Goal: Information Seeking & Learning: Learn about a topic

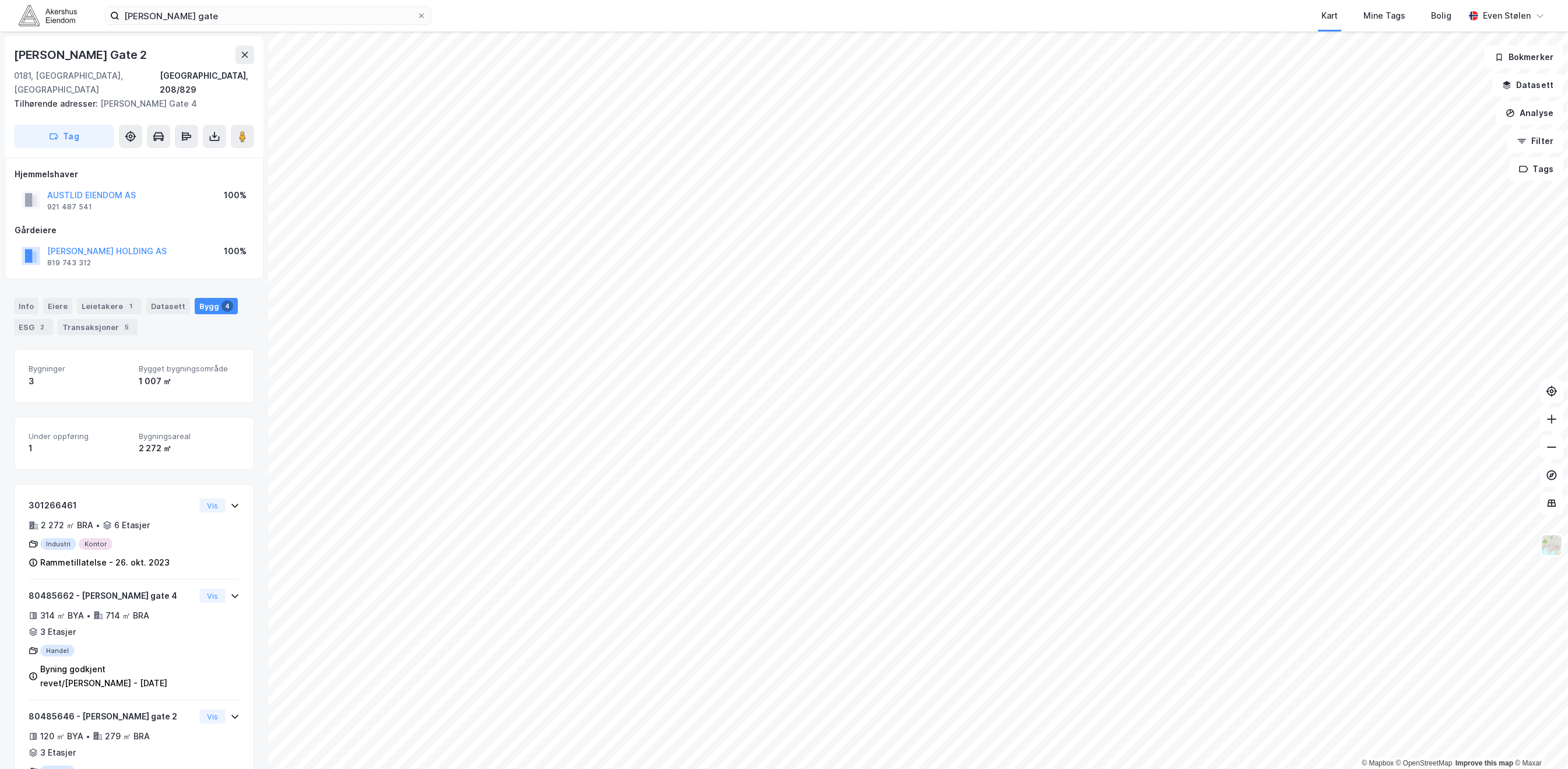
scroll to position [176, 0]
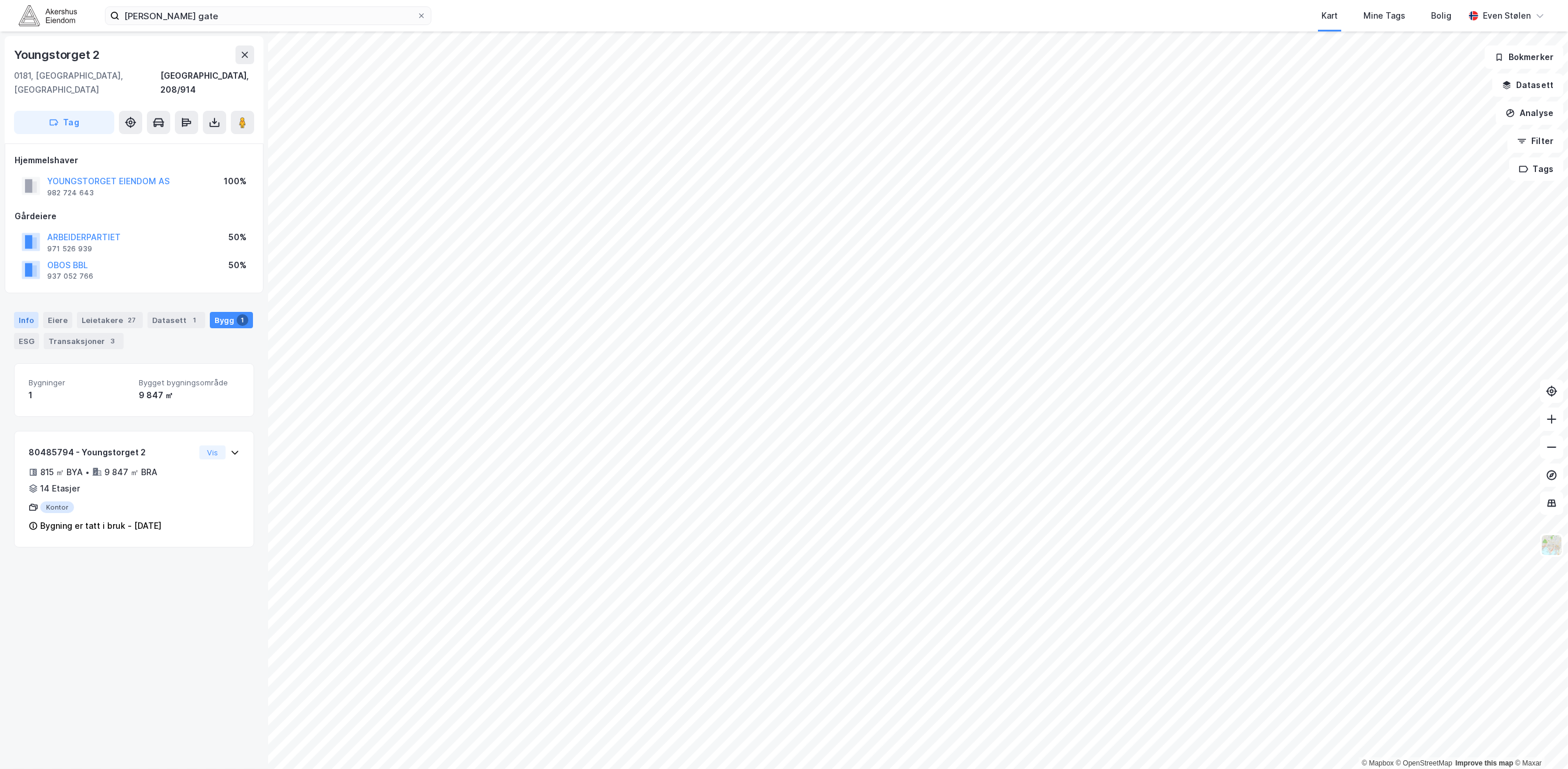
click at [29, 312] on div "Info" at bounding box center [26, 320] width 25 height 16
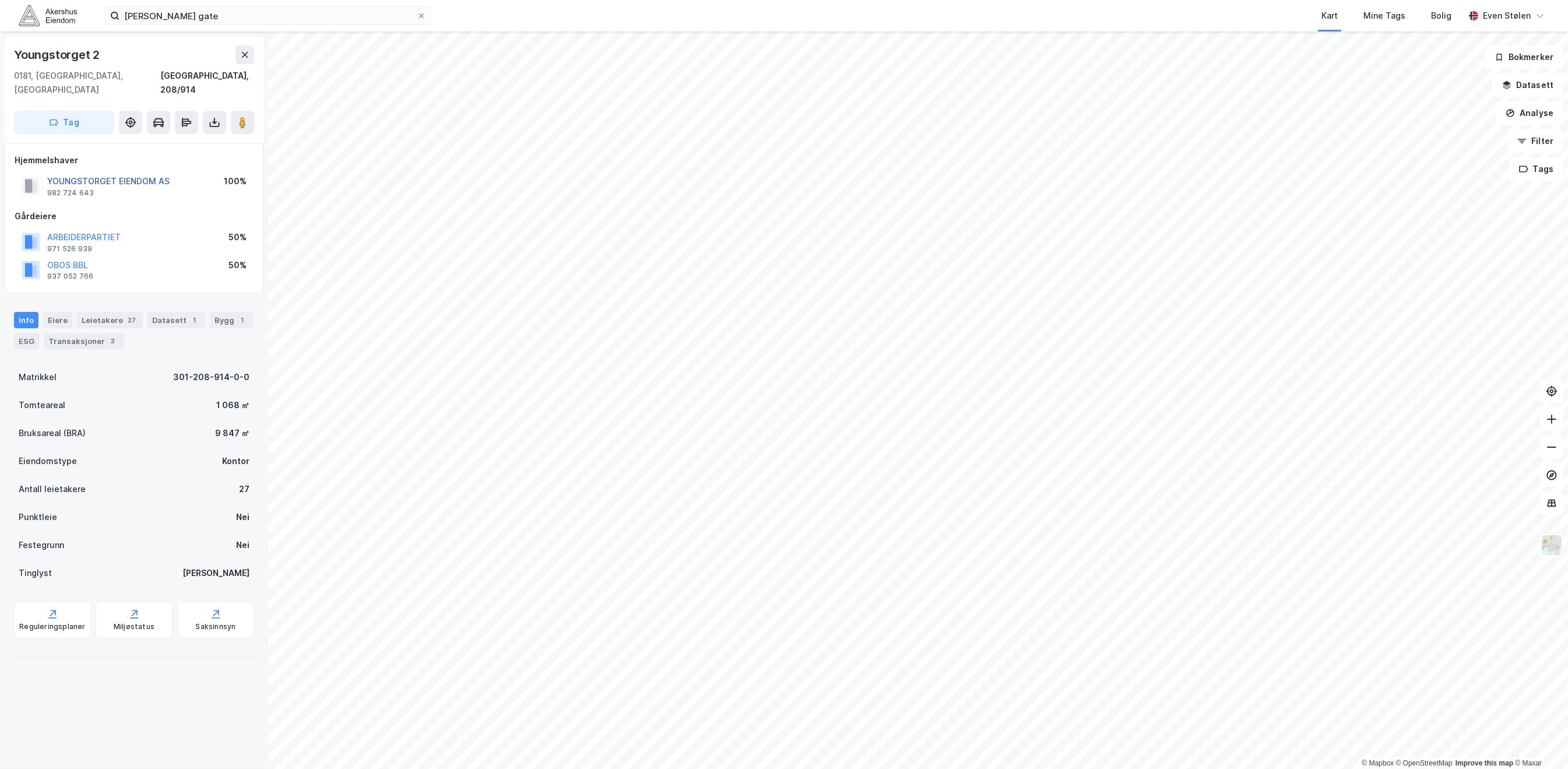
click at [0, 0] on button "YOUNGSTORGET EIENDOM AS" at bounding box center [0, 0] width 0 height 0
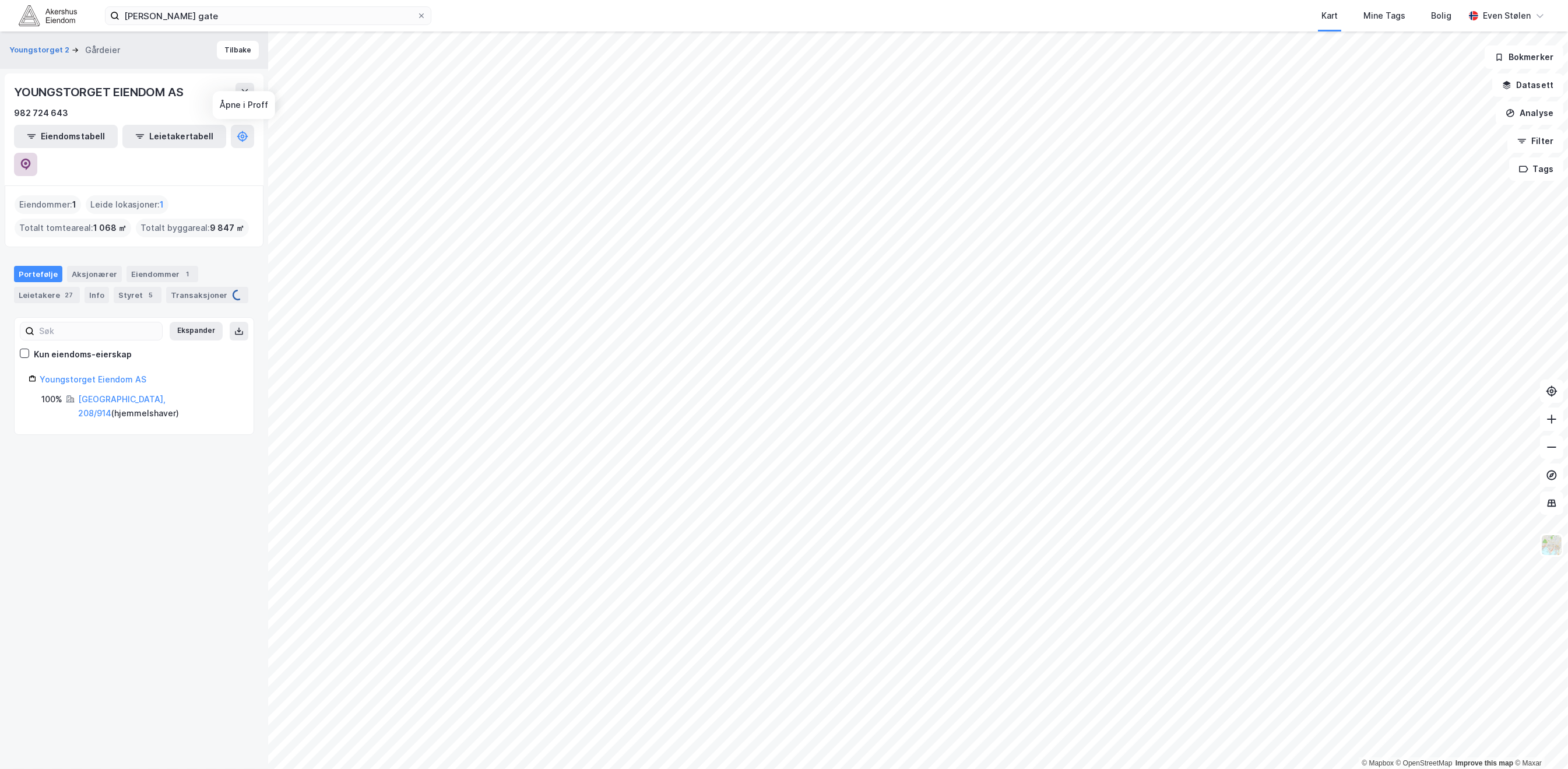
click at [31, 158] on icon at bounding box center [26, 164] width 10 height 12
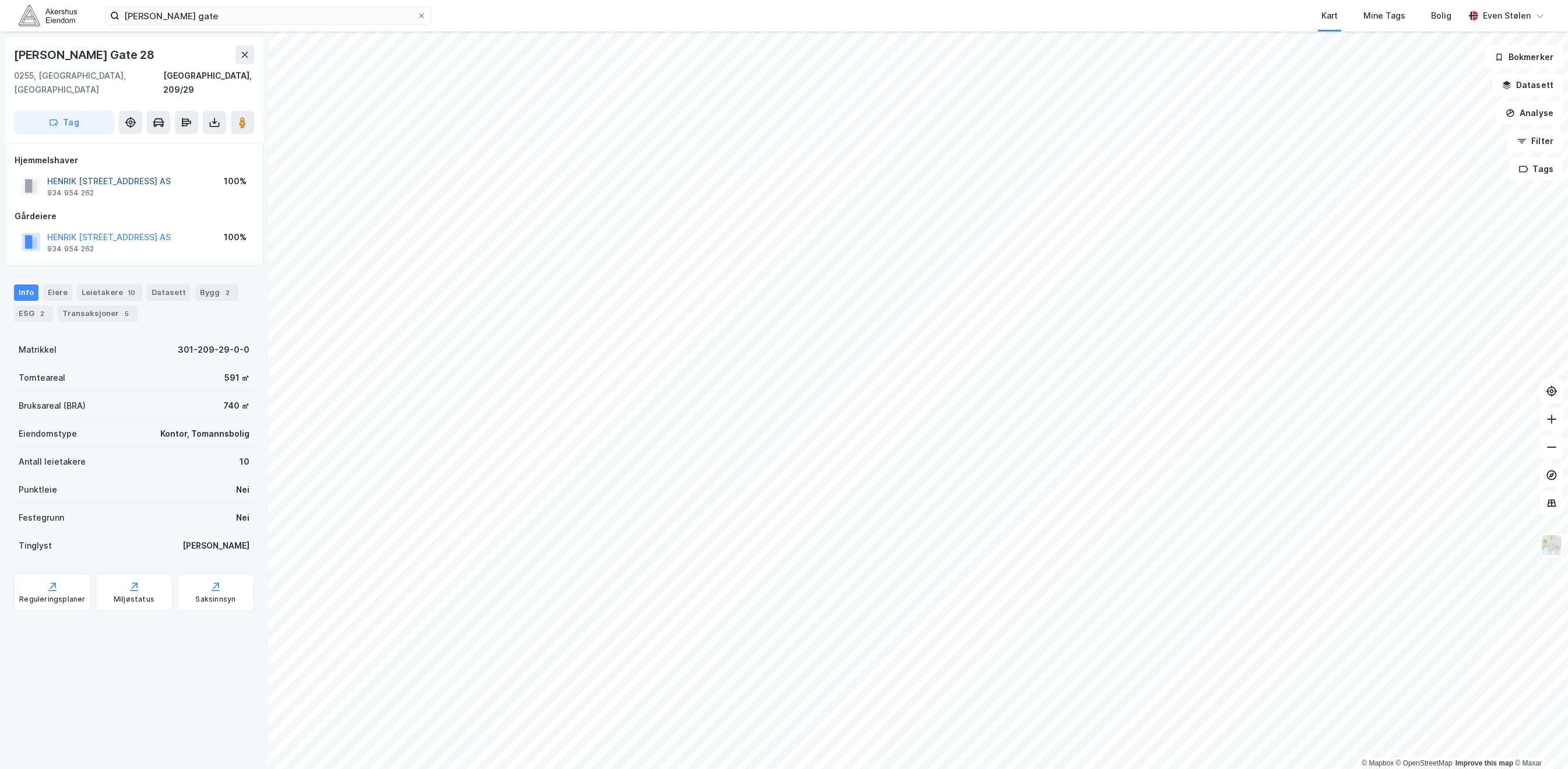
click at [0, 0] on button "HENRIK [STREET_ADDRESS] AS" at bounding box center [0, 0] width 0 height 0
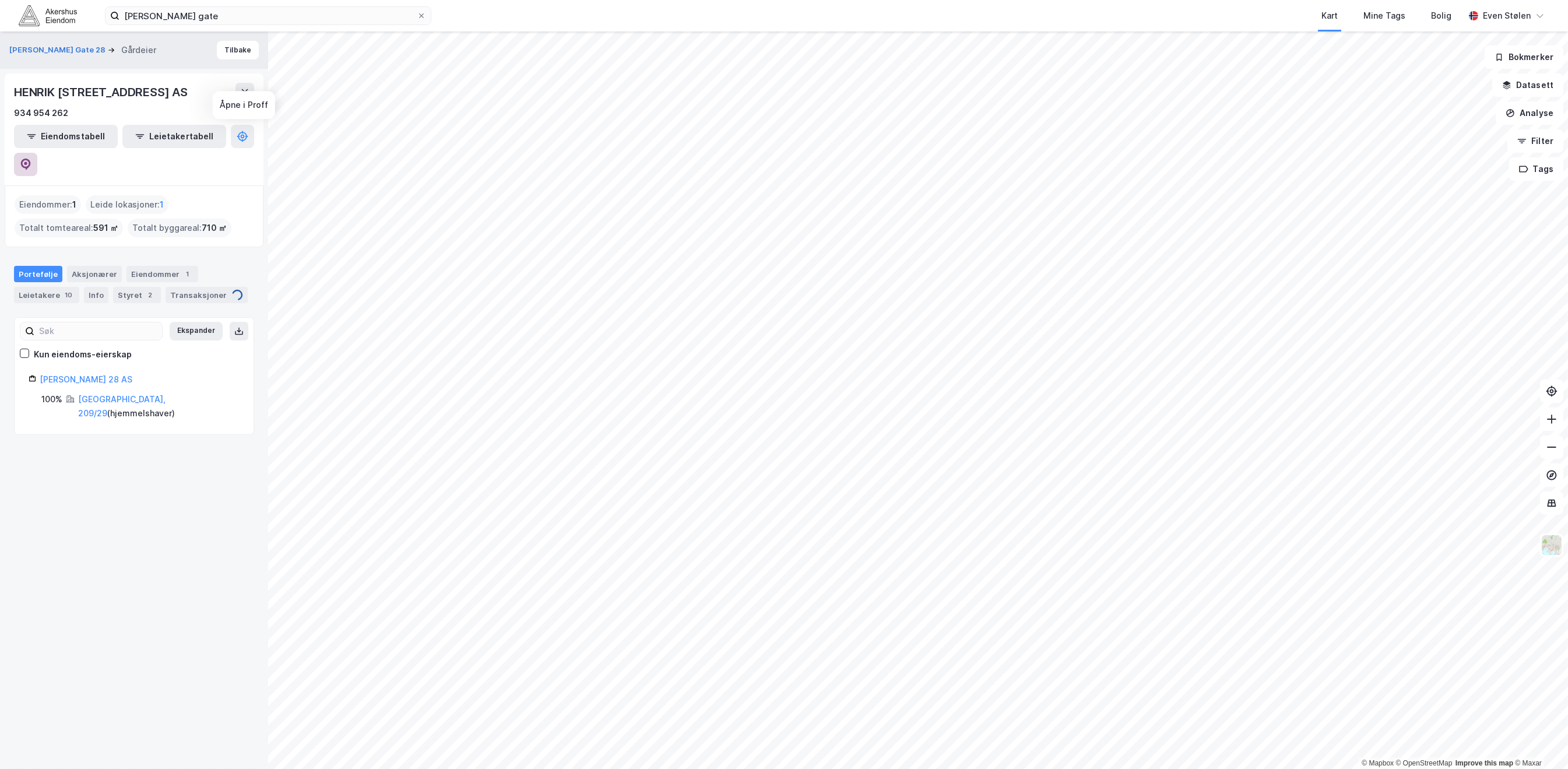
click at [31, 158] on icon at bounding box center [26, 164] width 12 height 12
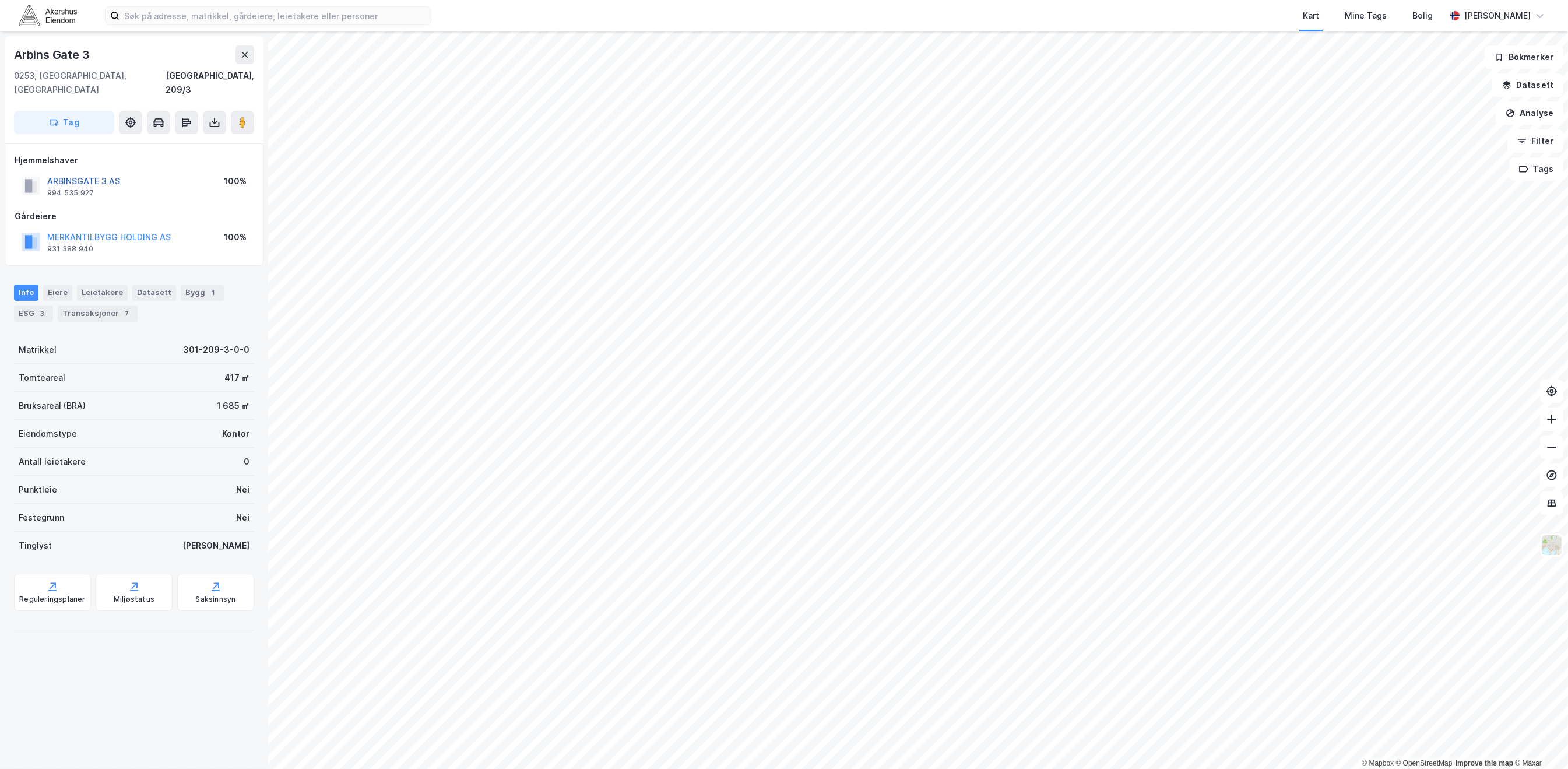
click at [0, 0] on button "ARBINSGATE 3 AS" at bounding box center [0, 0] width 0 height 0
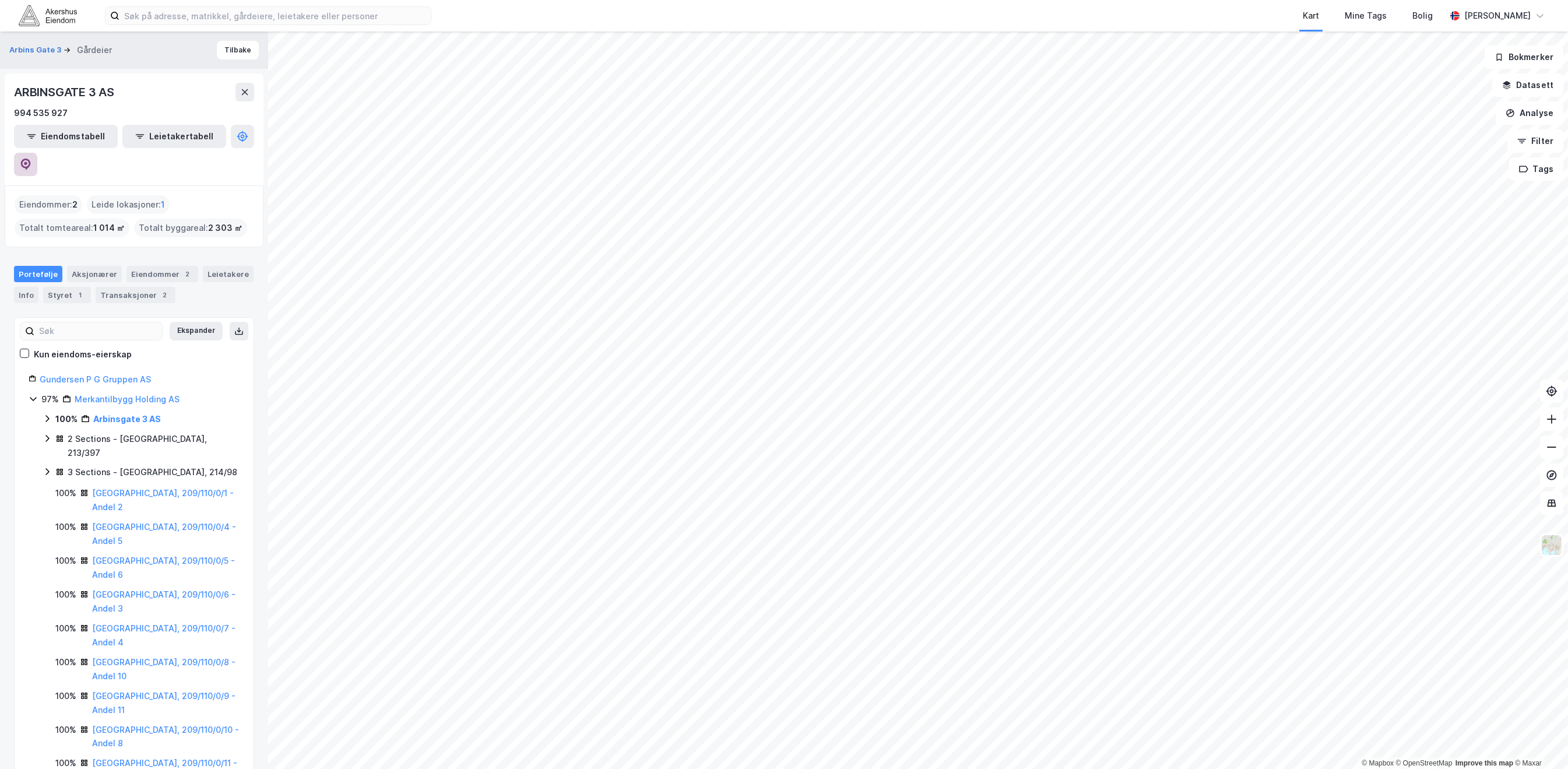
click at [37, 153] on button at bounding box center [25, 164] width 23 height 23
click at [526, 0] on html "Kart Mine Tags Bolig Even Stølen © Mapbox © OpenStreetMap Improve this map © Ma…" at bounding box center [784, 384] width 1568 height 769
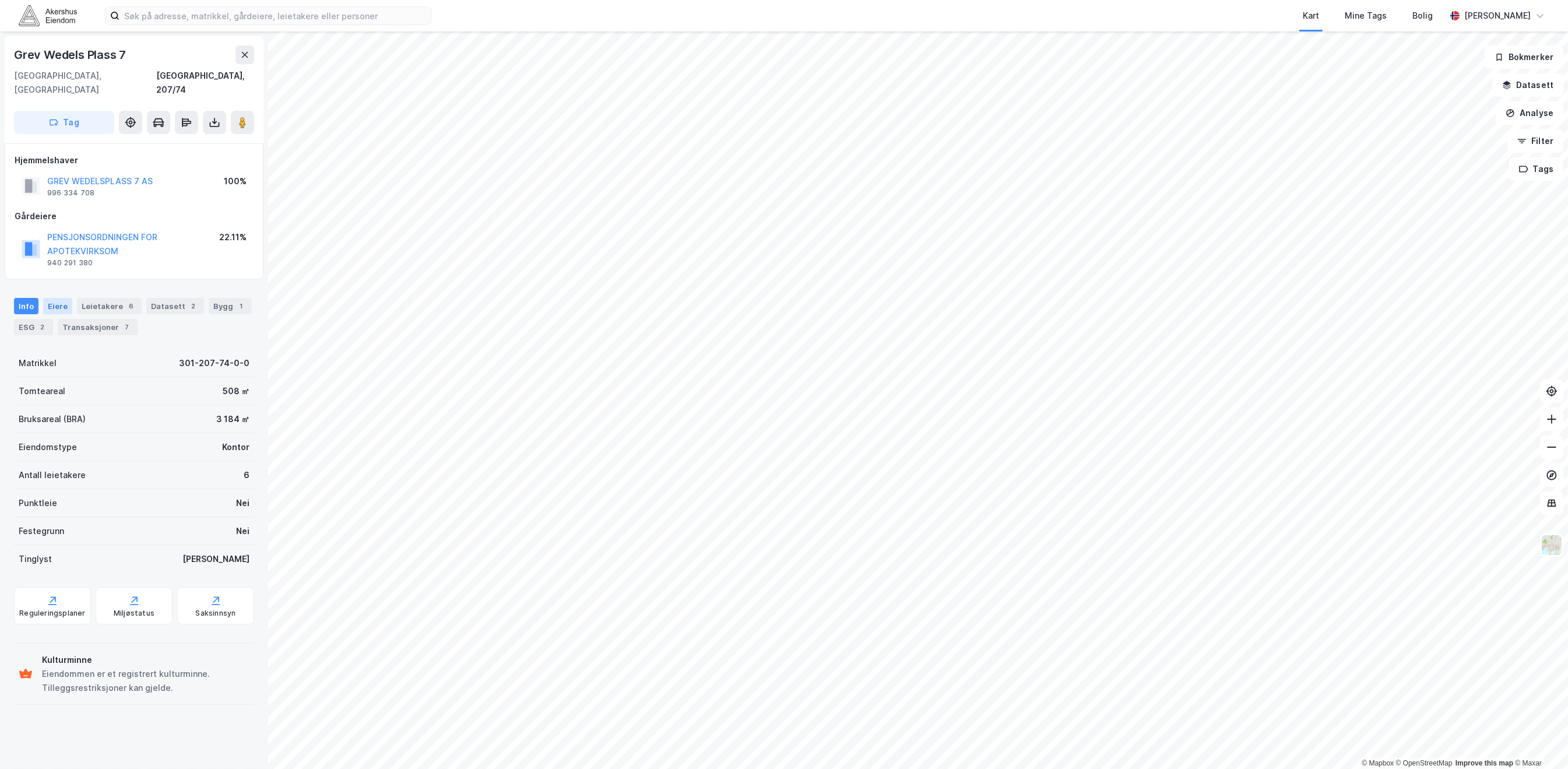
click at [59, 298] on div "Eiere" at bounding box center [58, 305] width 29 height 16
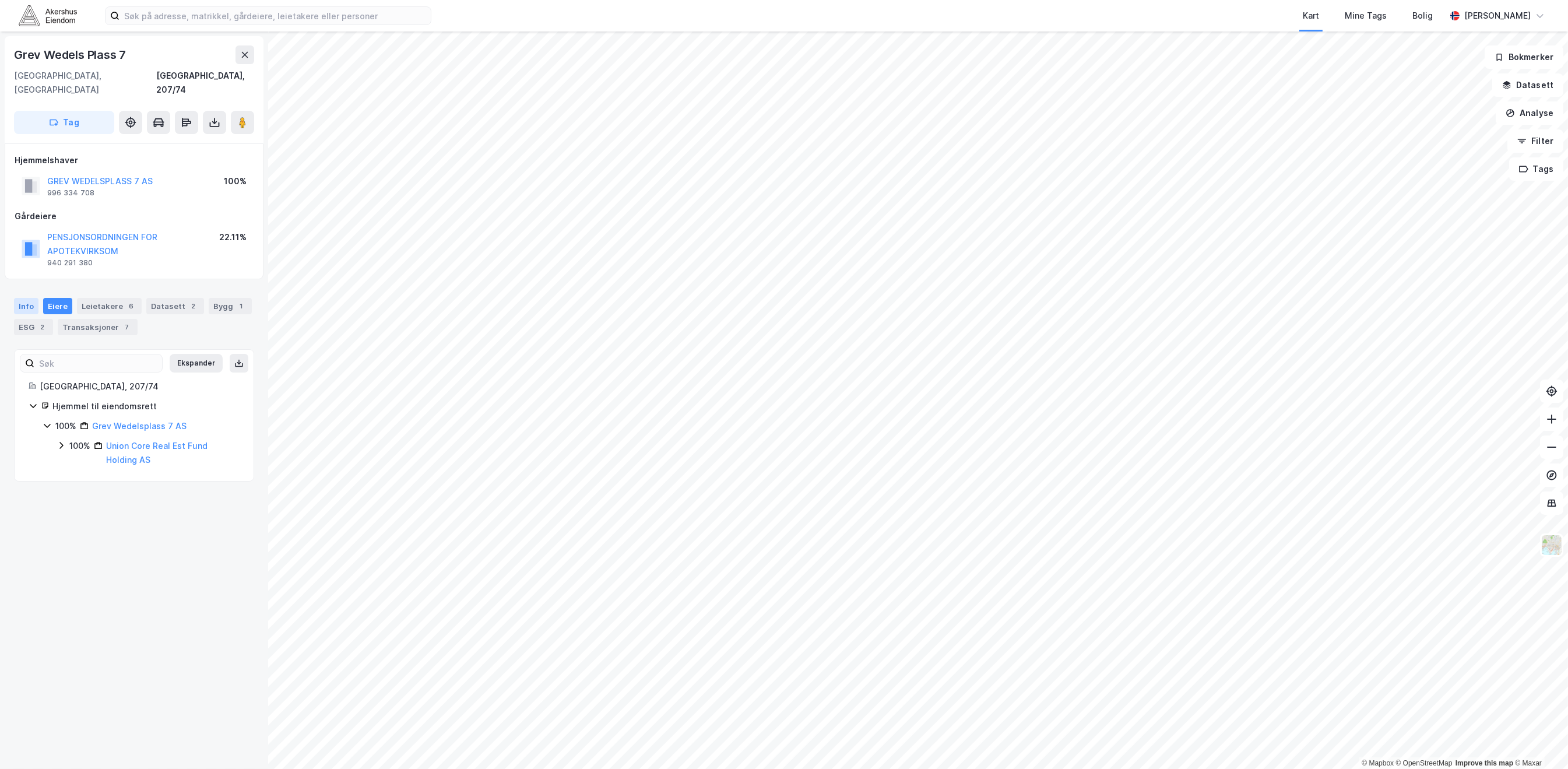
click at [29, 298] on div "Info" at bounding box center [26, 305] width 25 height 16
